Goal: Transaction & Acquisition: Purchase product/service

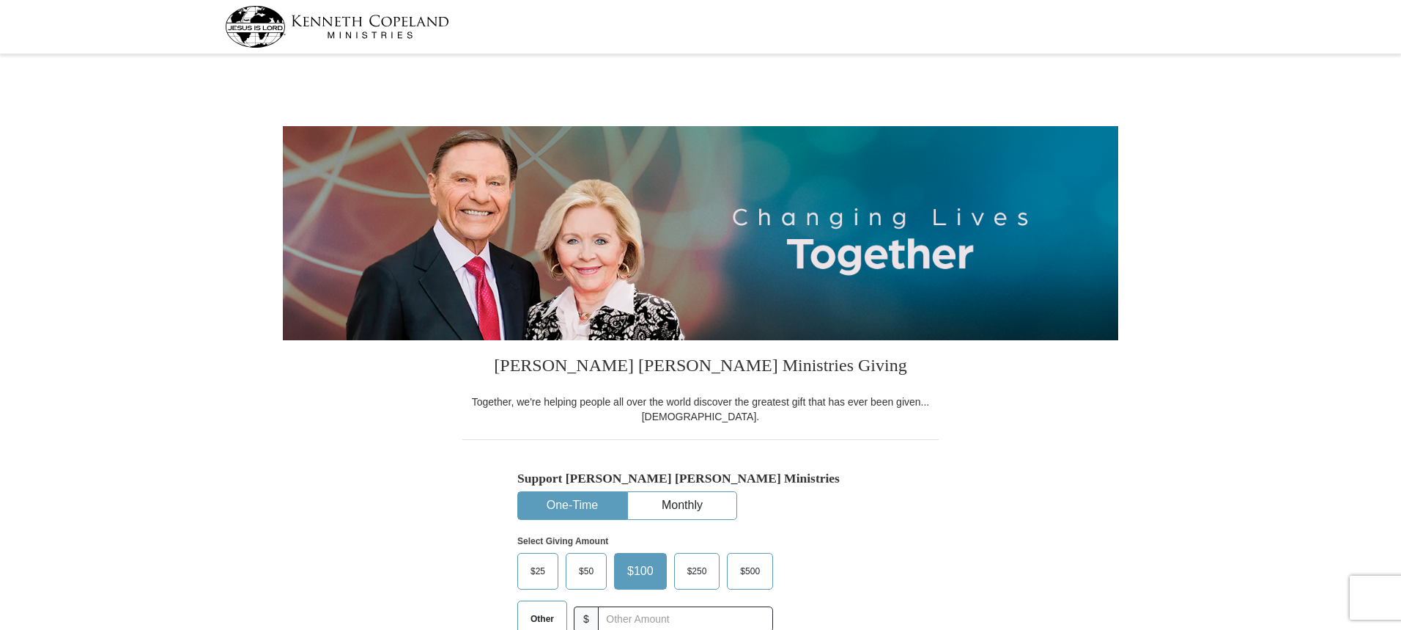
select select "MI"
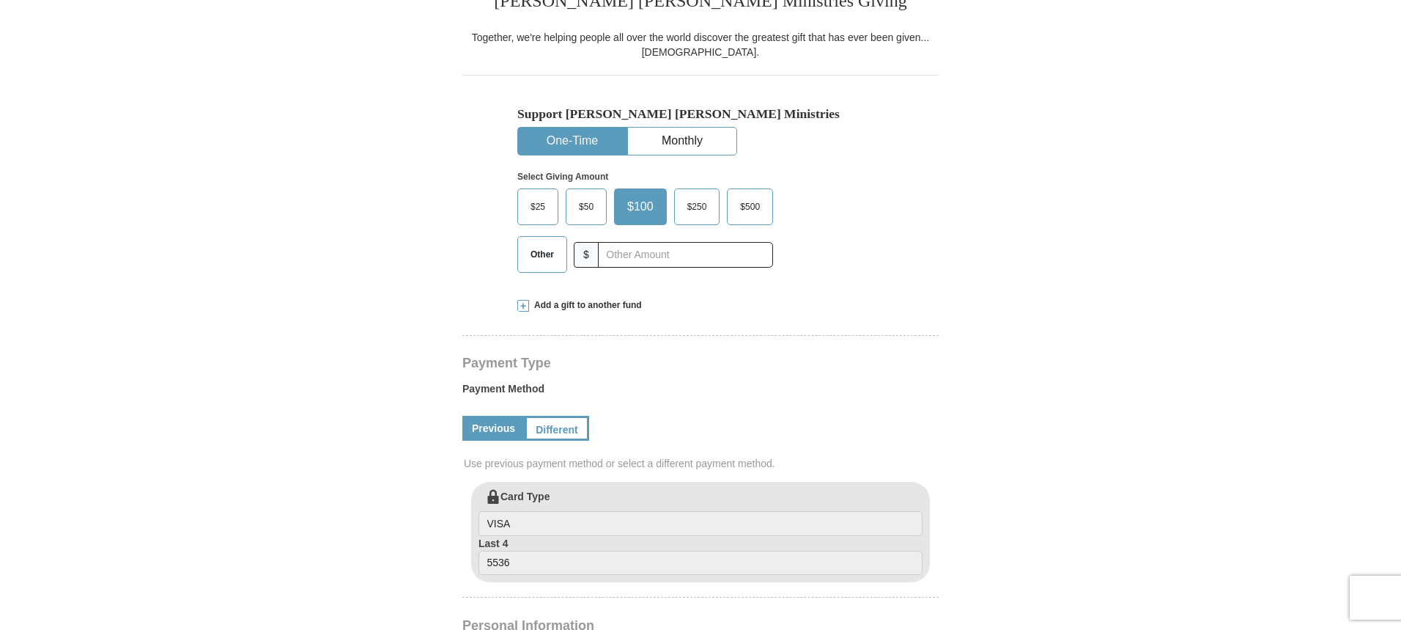
scroll to position [366, 0]
click at [564, 133] on button "One-Time" at bounding box center [572, 138] width 108 height 27
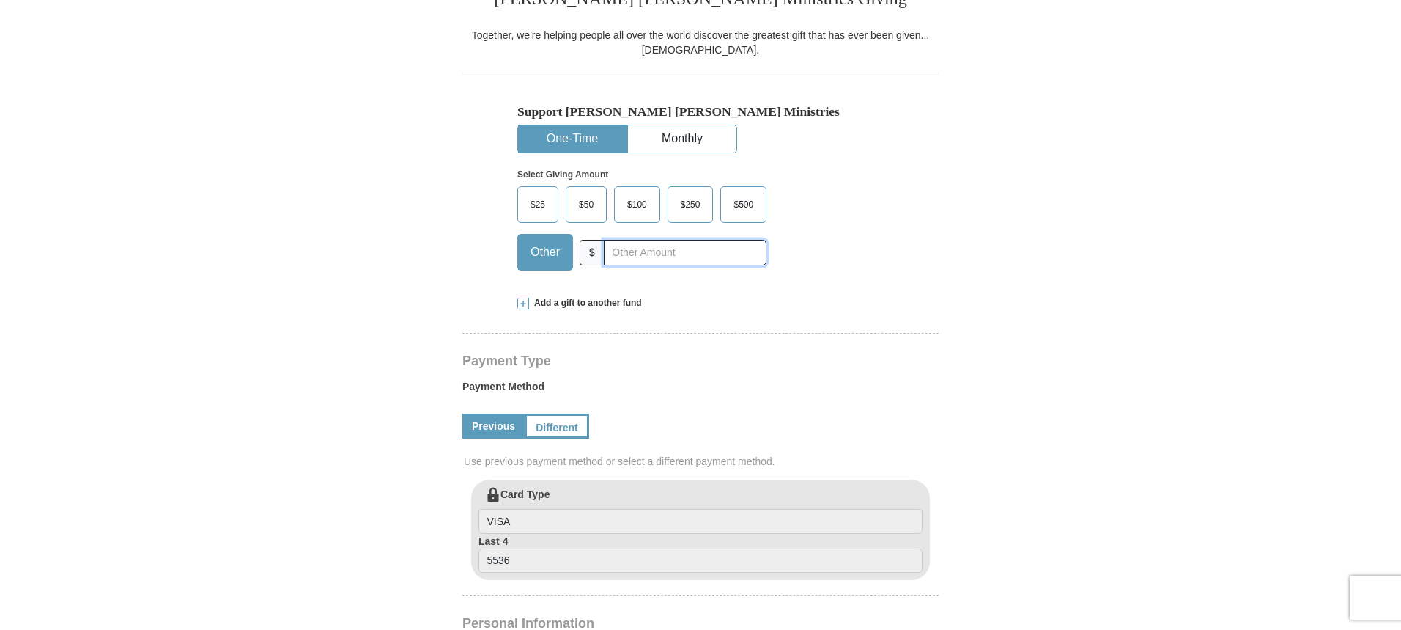
click at [613, 251] on input "text" at bounding box center [685, 253] width 163 height 26
type input "725.00"
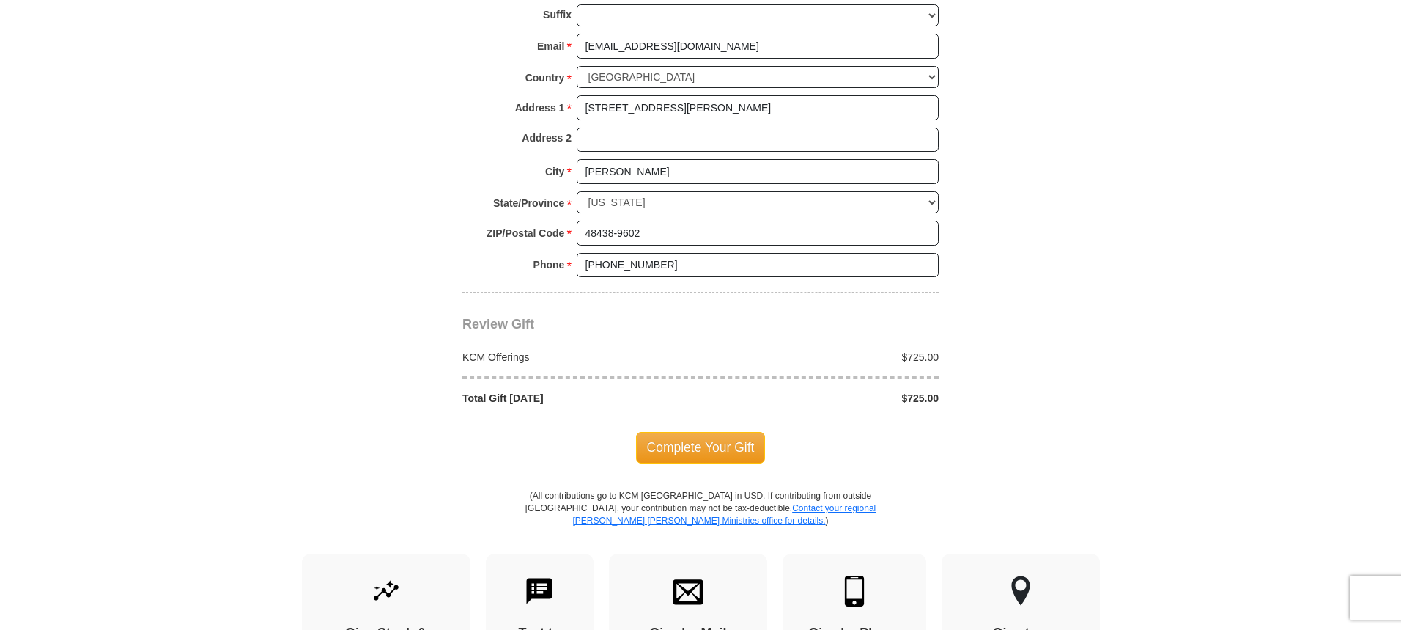
scroll to position [1099, 0]
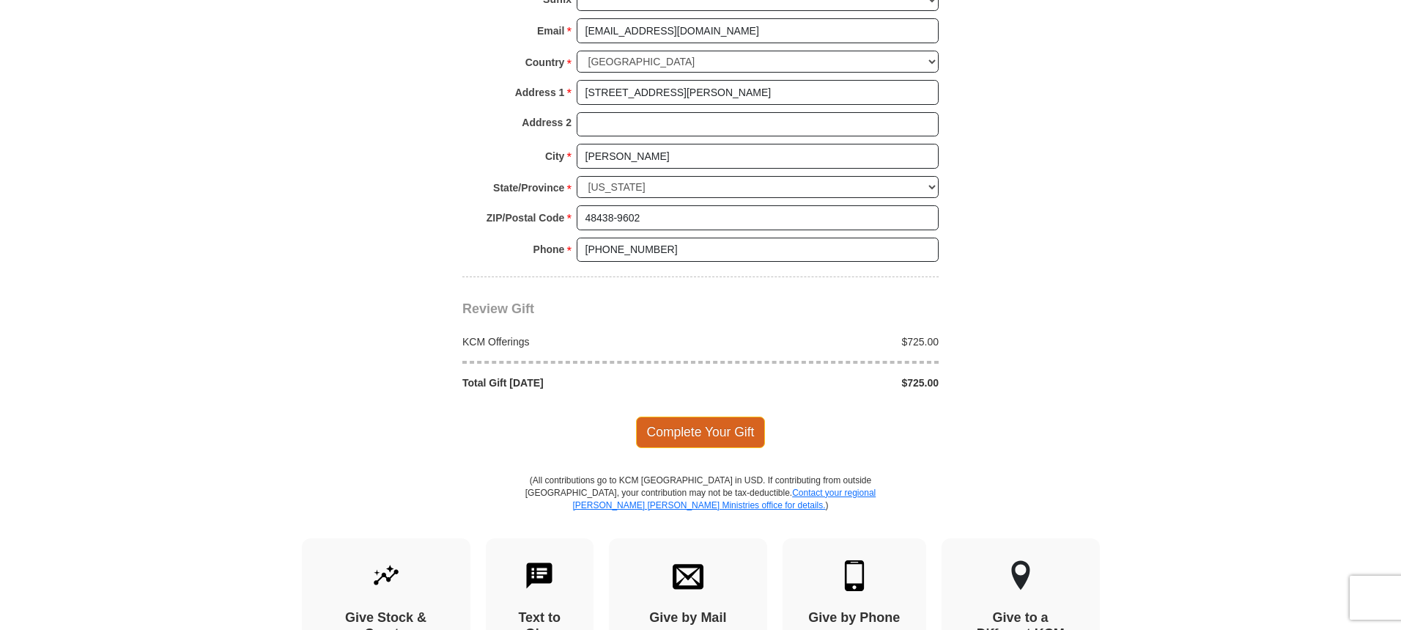
click at [690, 438] on span "Complete Your Gift" at bounding box center [701, 431] width 130 height 31
